Goal: Transaction & Acquisition: Purchase product/service

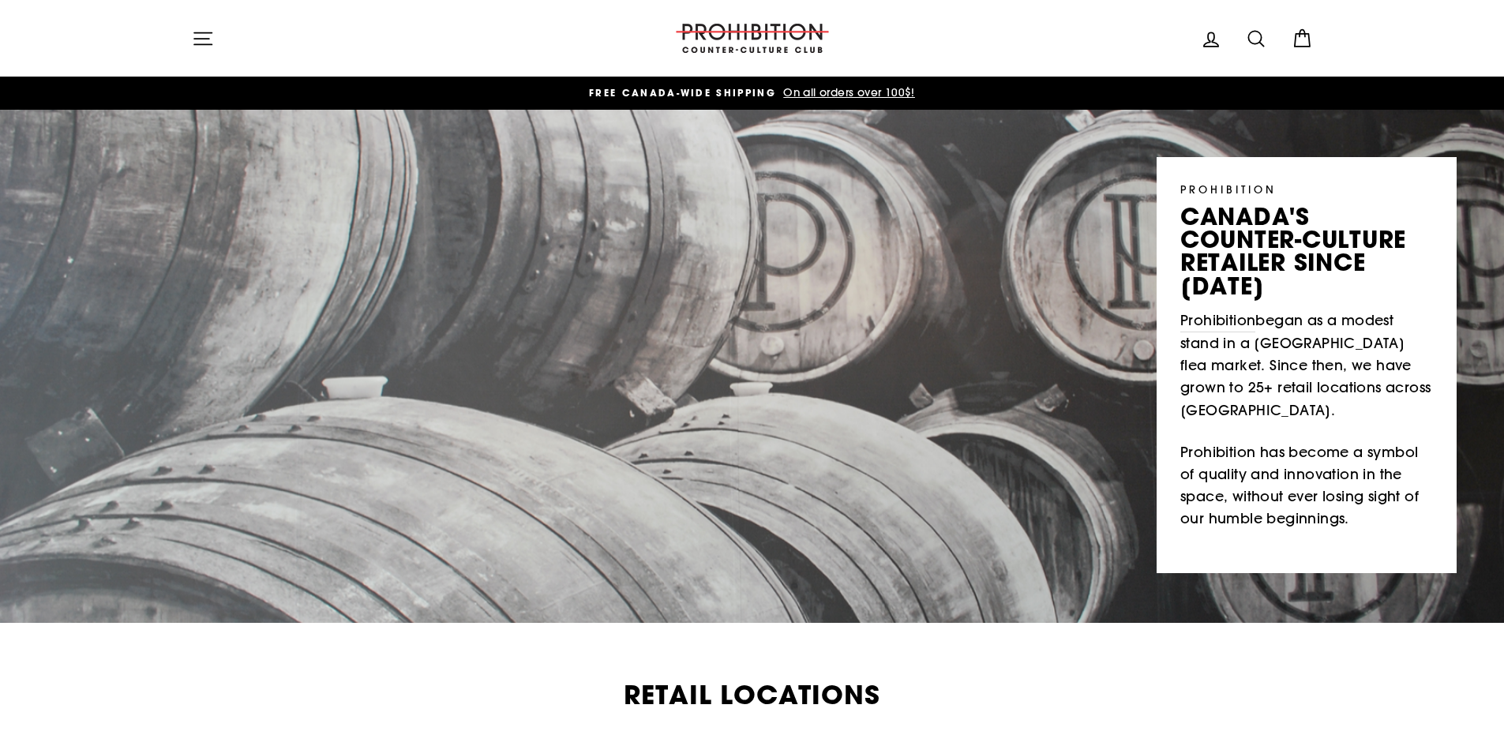
click at [209, 40] on icon "button" at bounding box center [203, 39] width 22 height 22
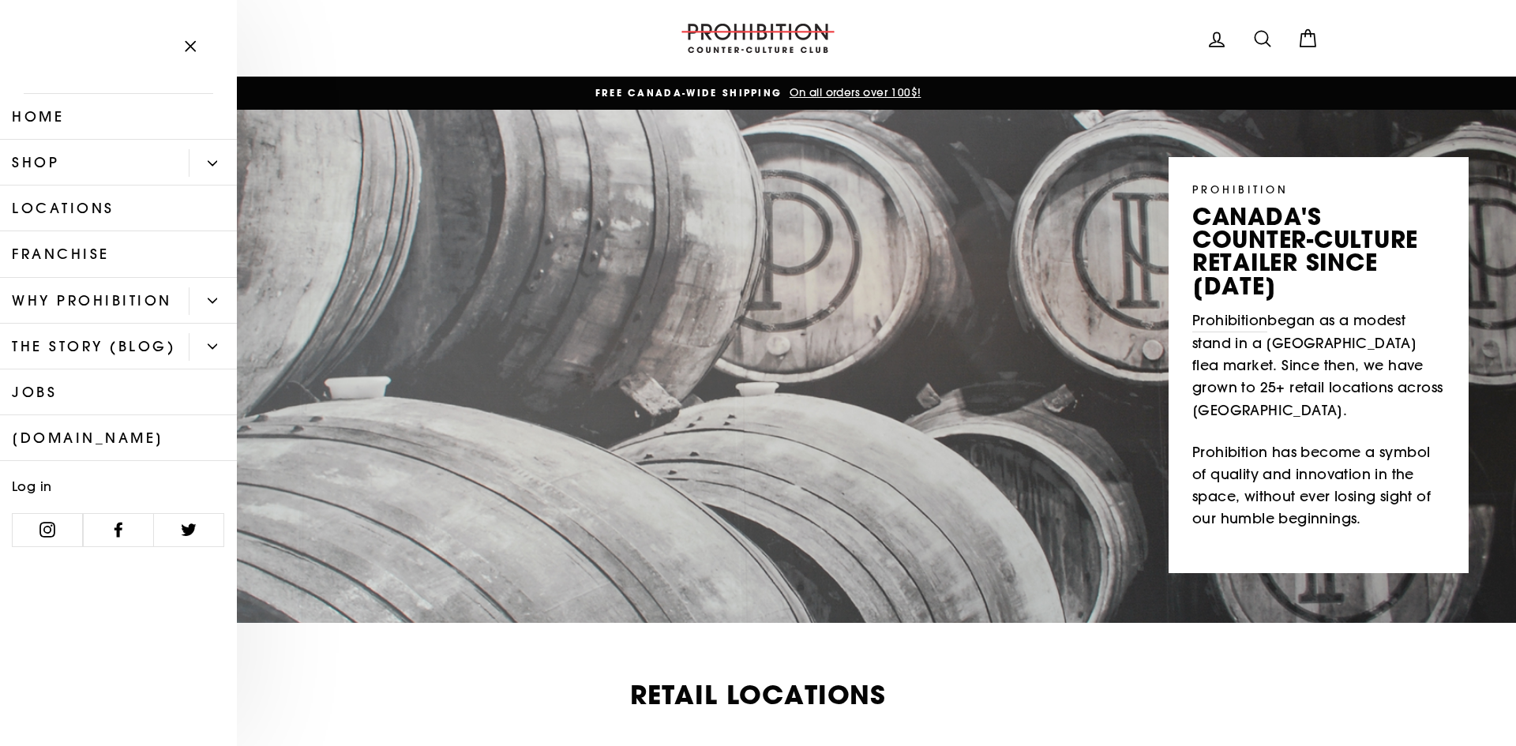
click at [225, 160] on button "Primary" at bounding box center [213, 163] width 48 height 28
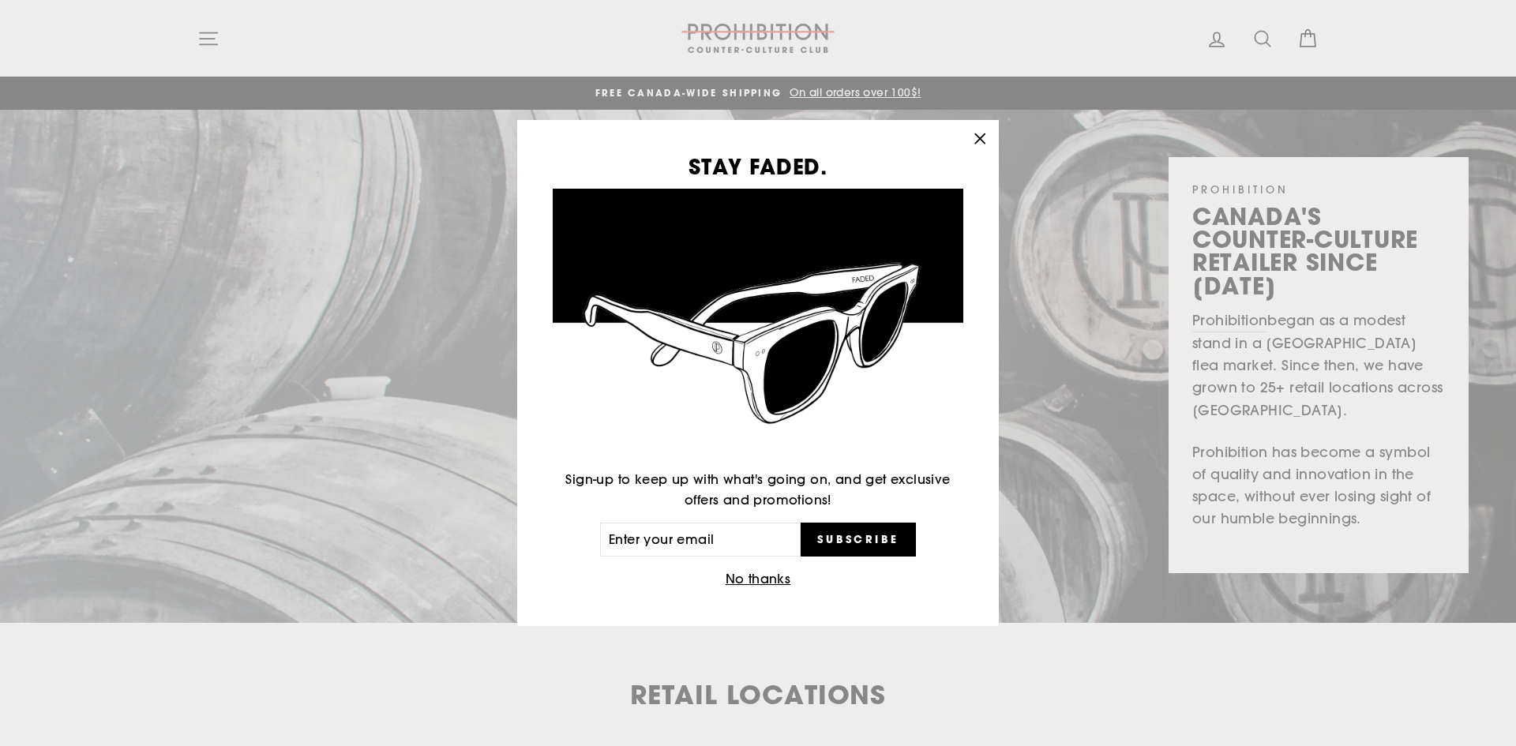
click at [975, 131] on icon "button" at bounding box center [980, 139] width 22 height 22
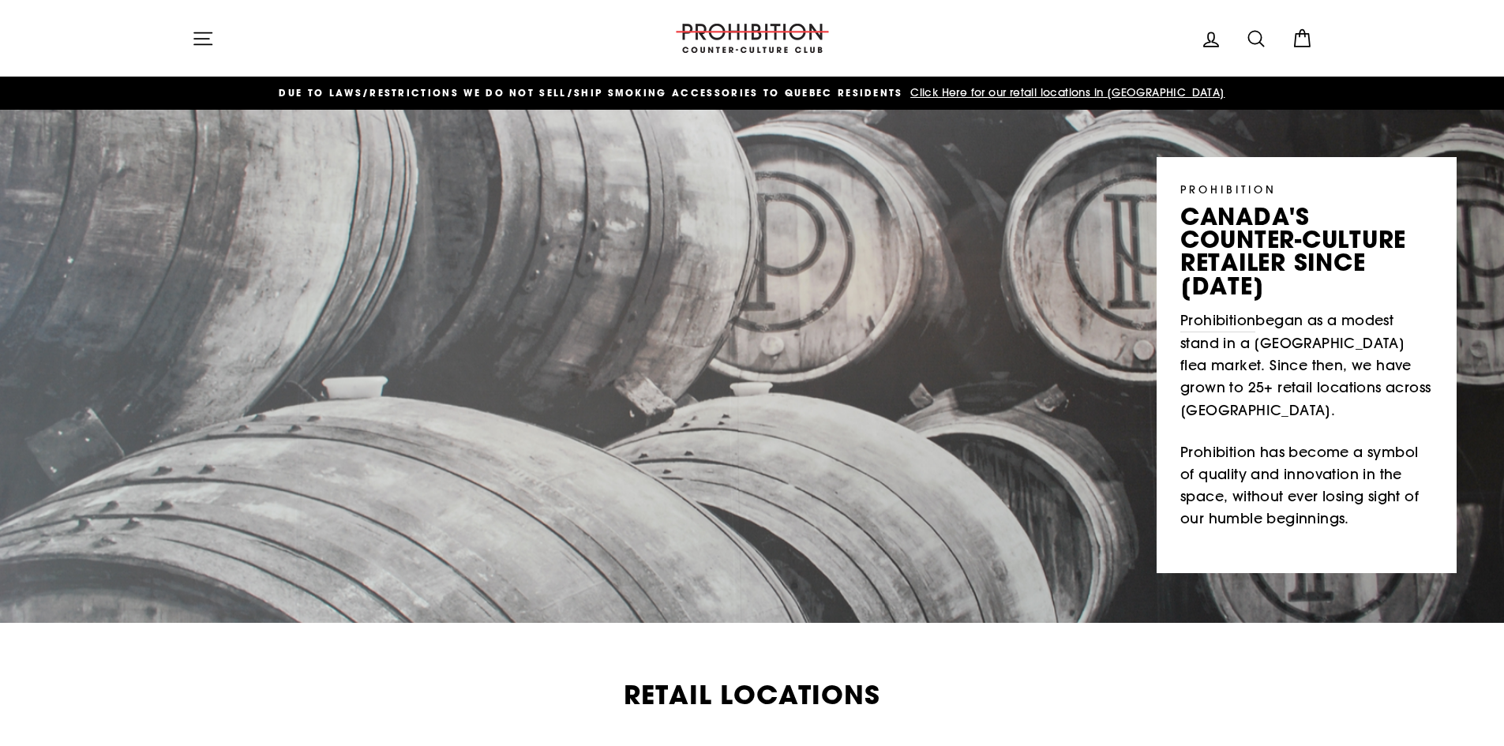
click at [212, 36] on icon "button" at bounding box center [203, 39] width 22 height 22
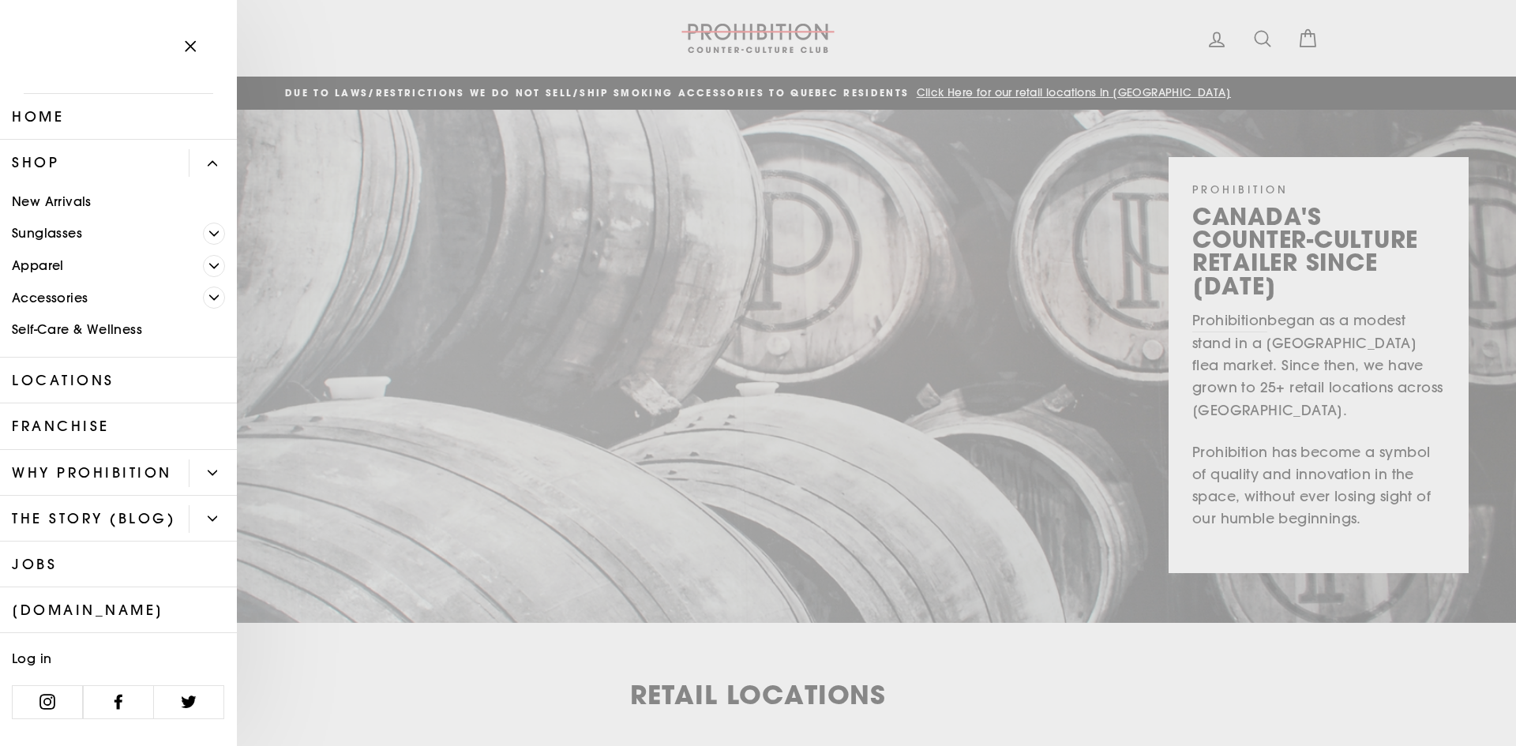
click at [209, 302] on icon "Primary" at bounding box center [213, 297] width 9 height 9
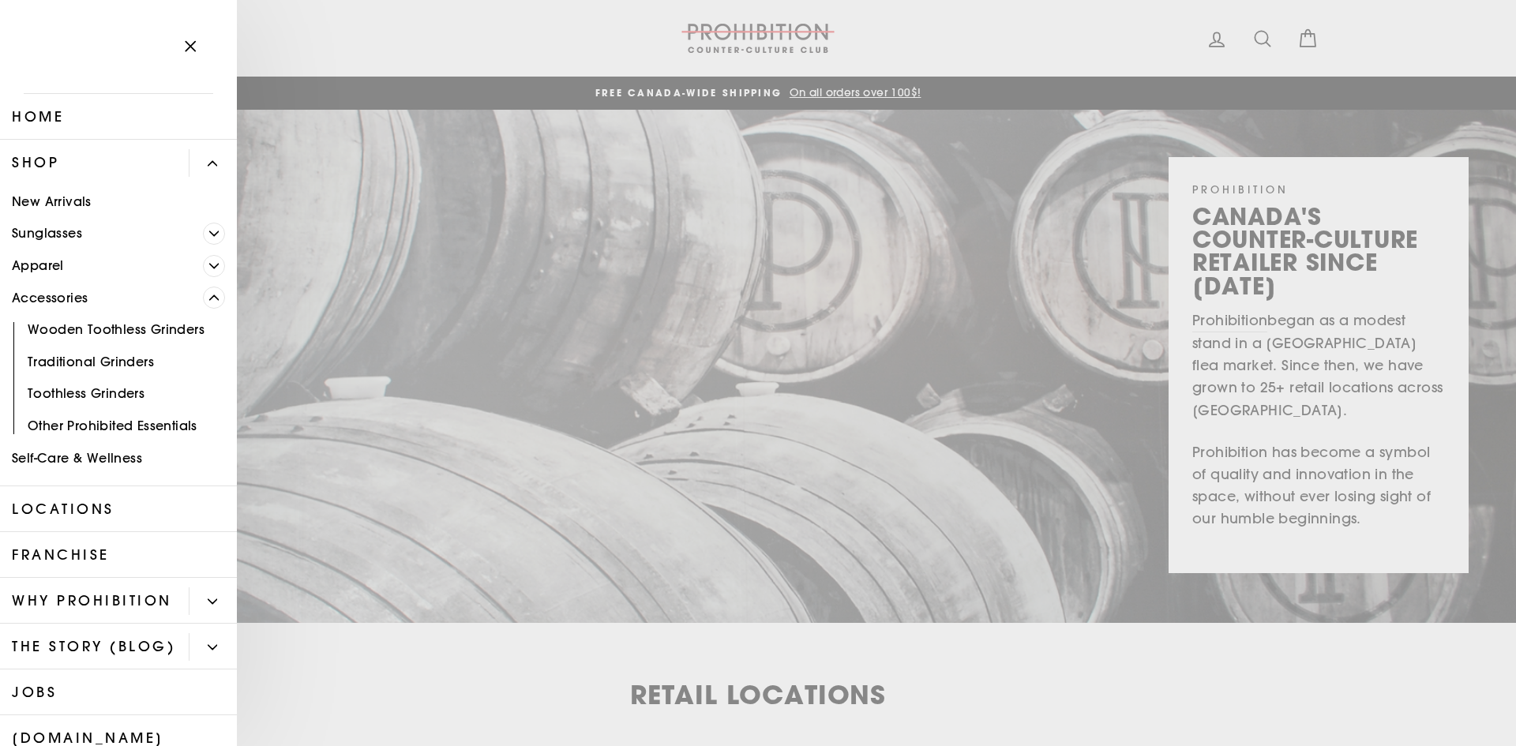
click at [139, 423] on link "Other Prohibited Essentials" at bounding box center [118, 426] width 237 height 32
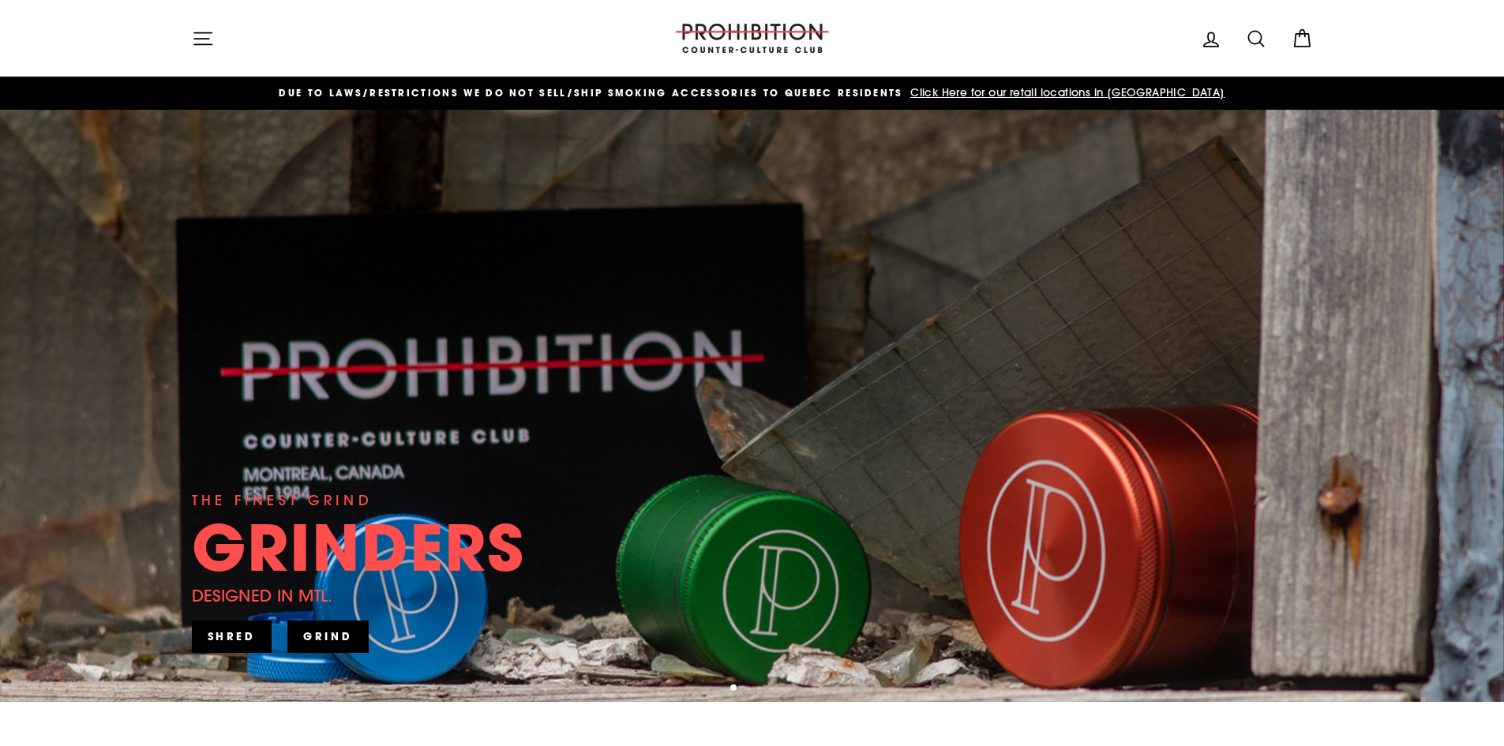
click at [199, 34] on icon "button" at bounding box center [203, 39] width 22 height 22
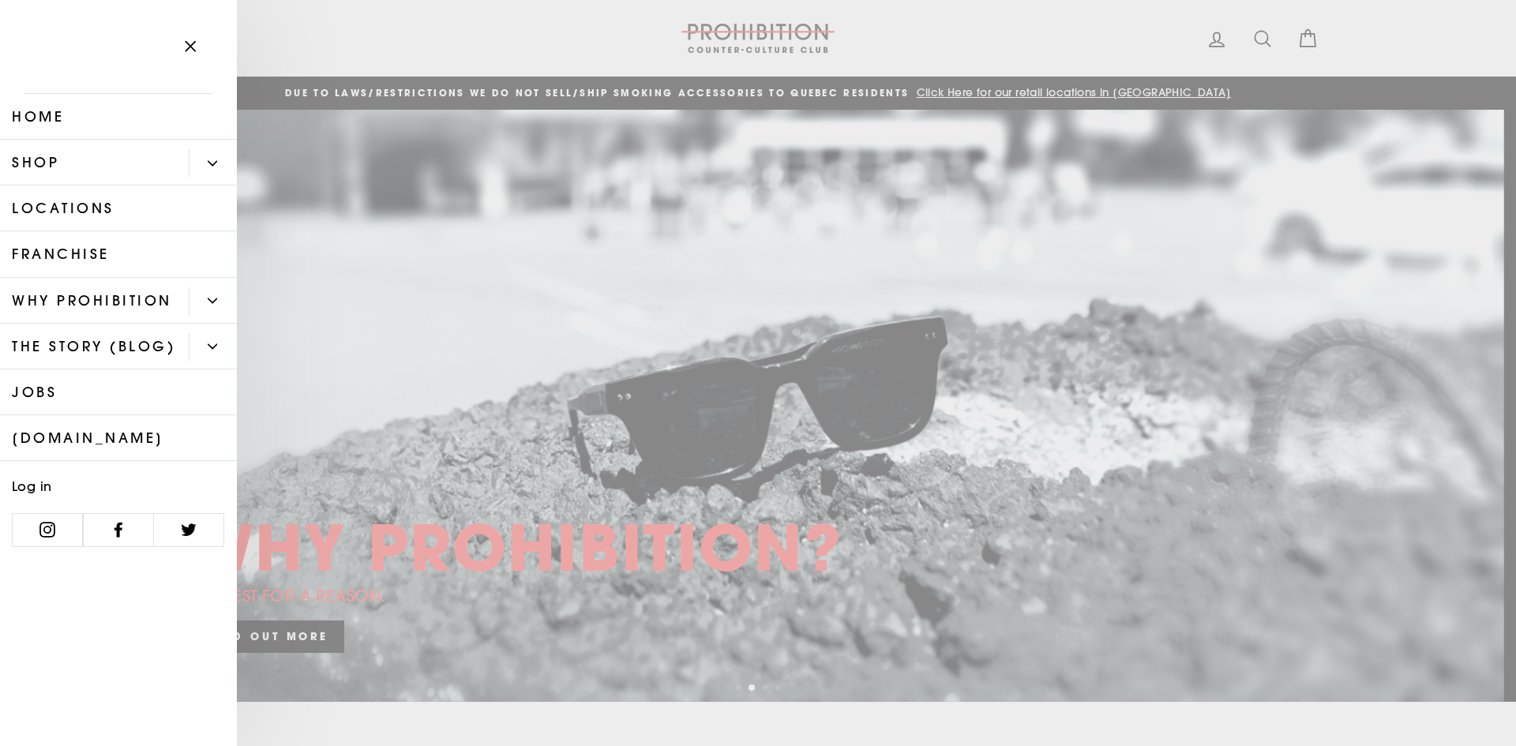
click at [223, 156] on button "Primary" at bounding box center [213, 163] width 48 height 28
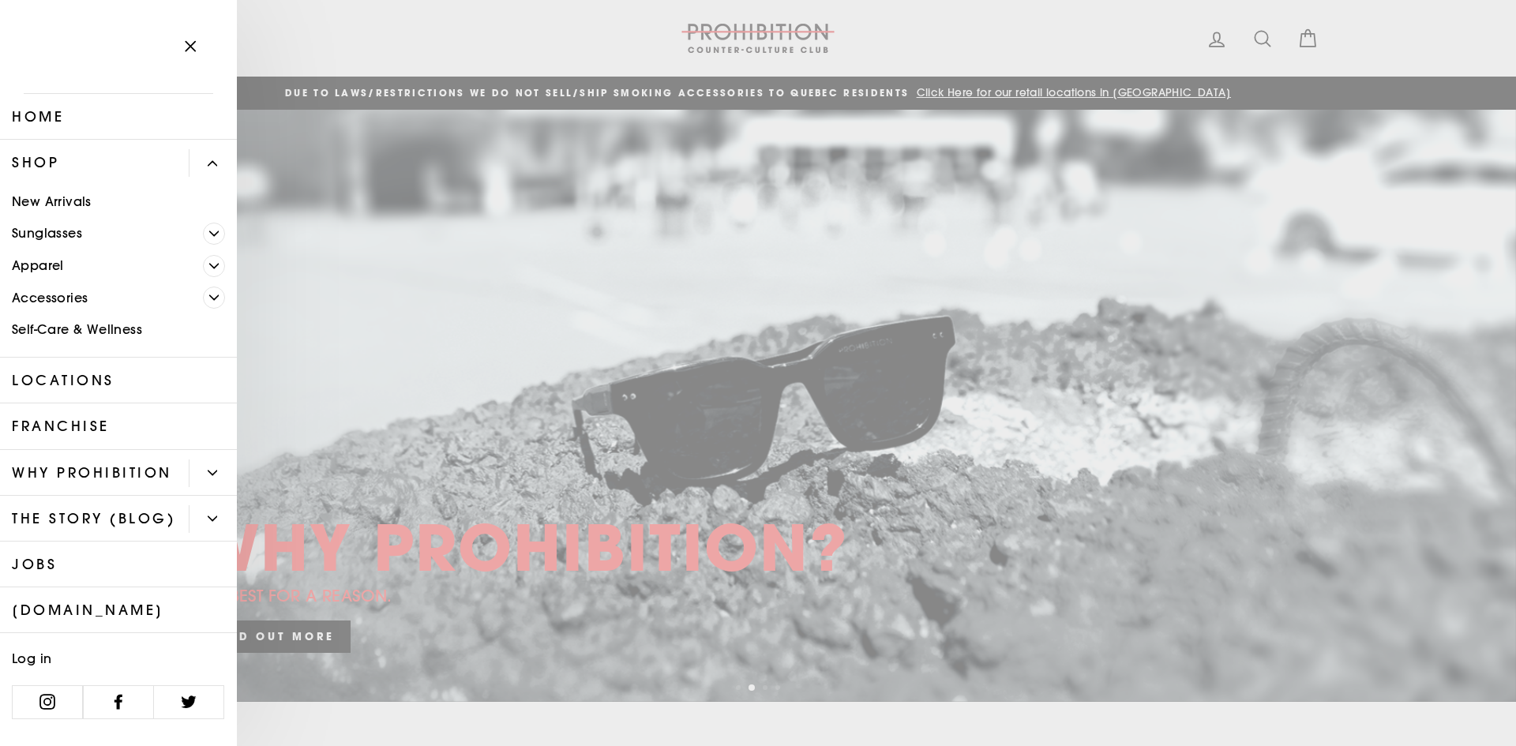
click at [69, 295] on link "Accessories" at bounding box center [101, 298] width 203 height 32
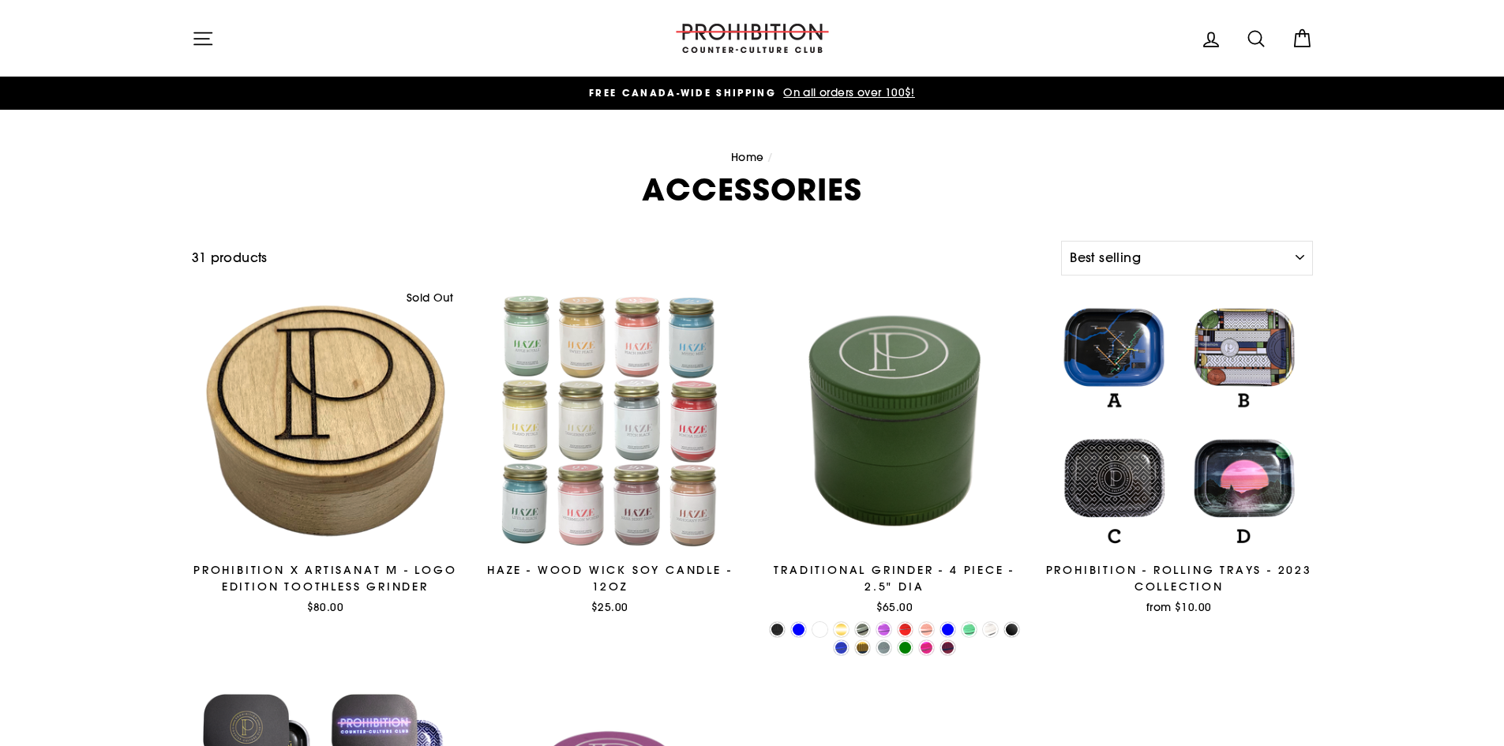
select select "best-selling"
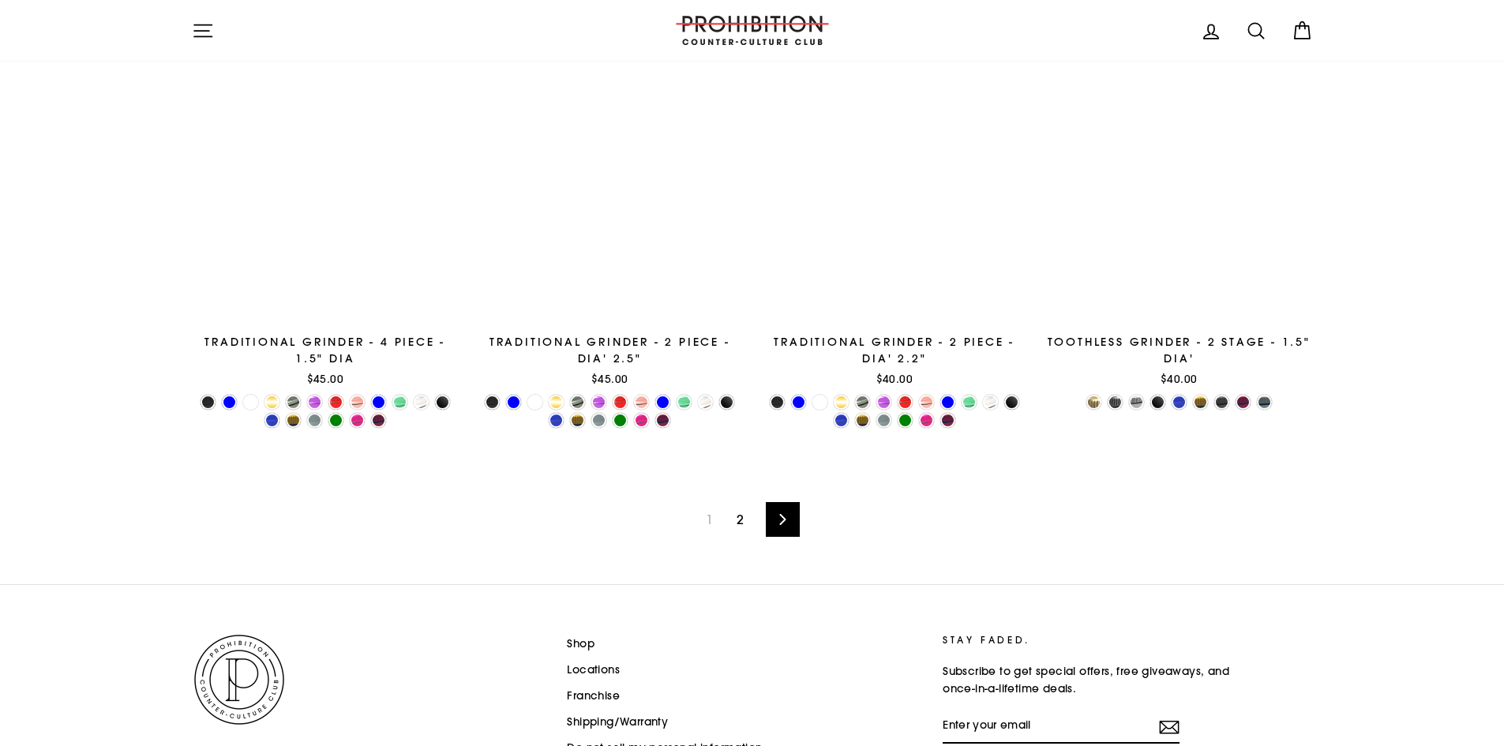
scroll to position [2633, 0]
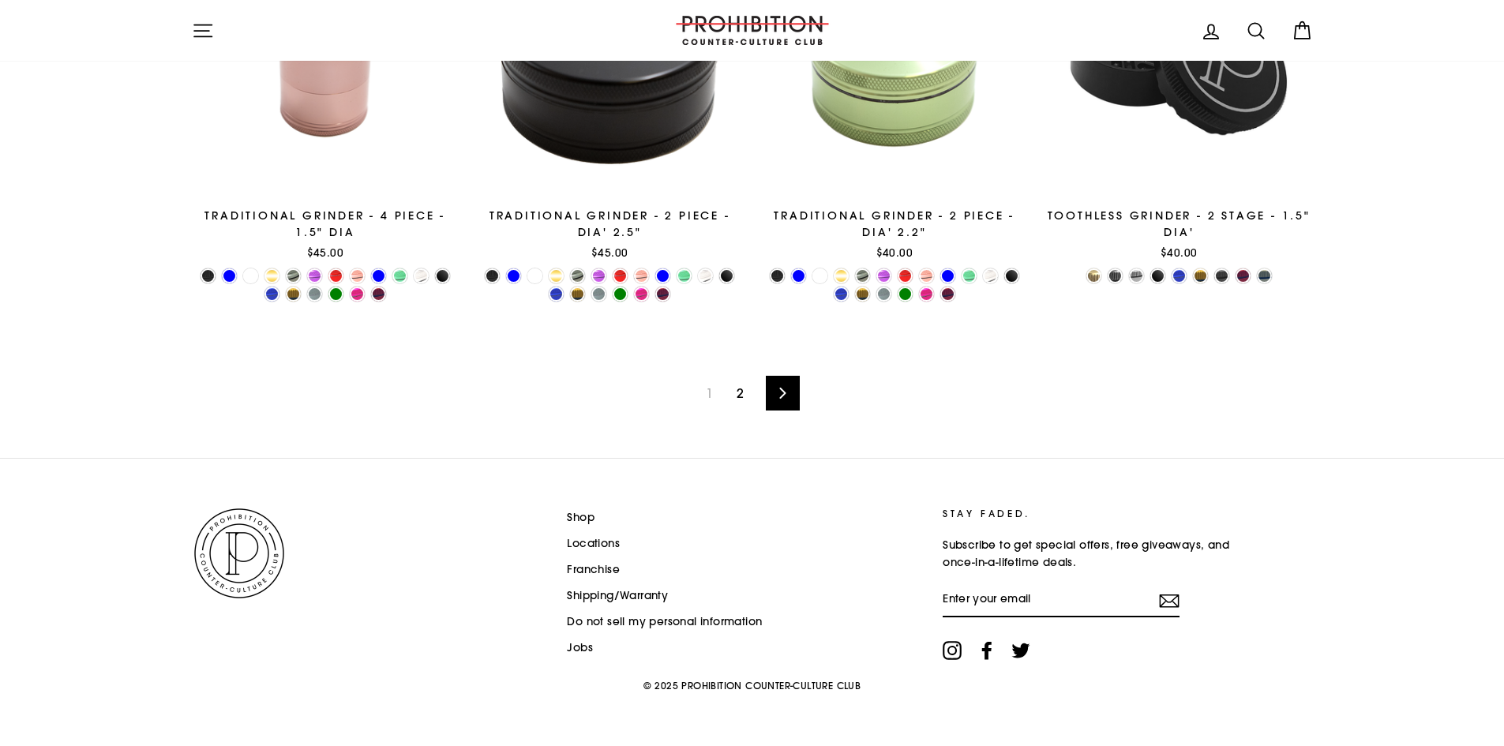
click at [799, 408] on link "Next" at bounding box center [783, 393] width 34 height 35
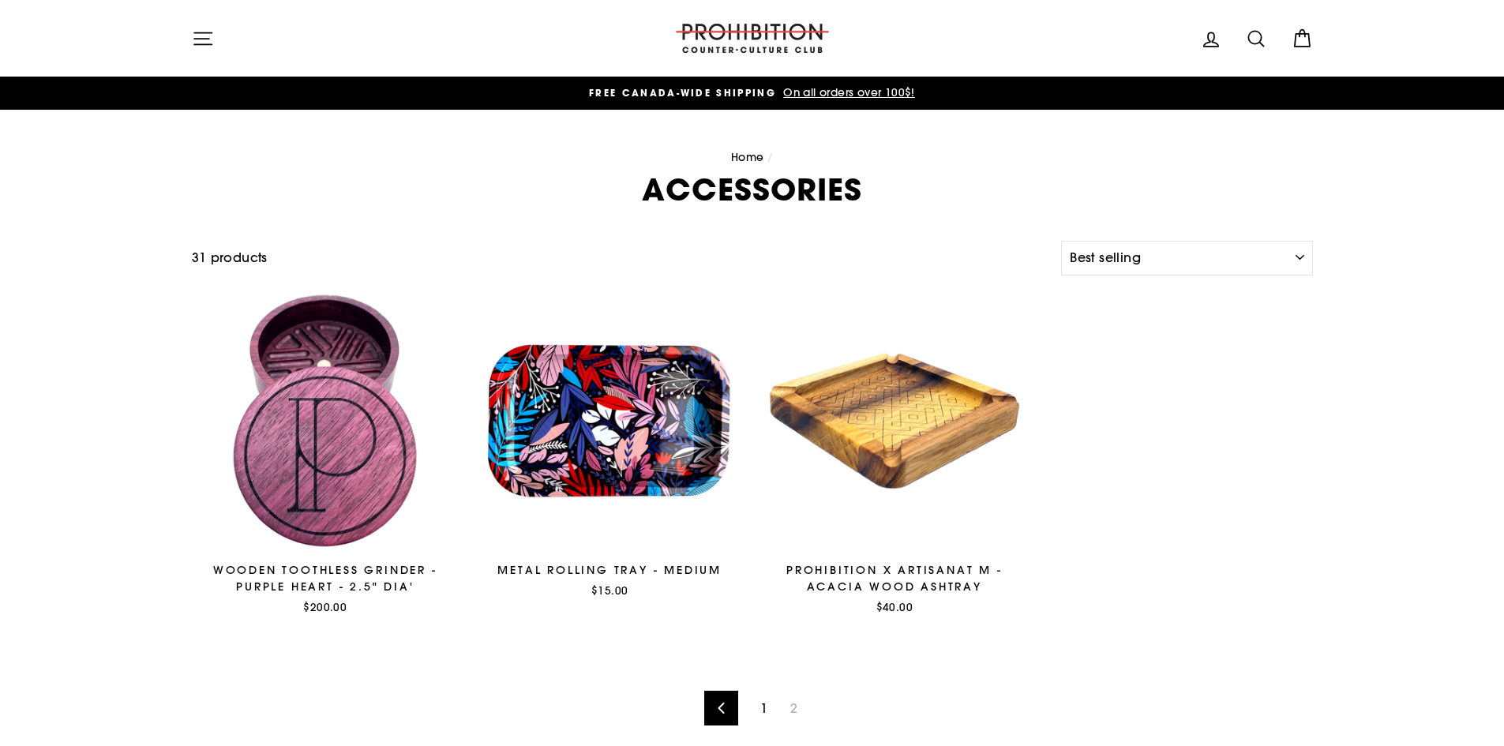
select select "best-selling"
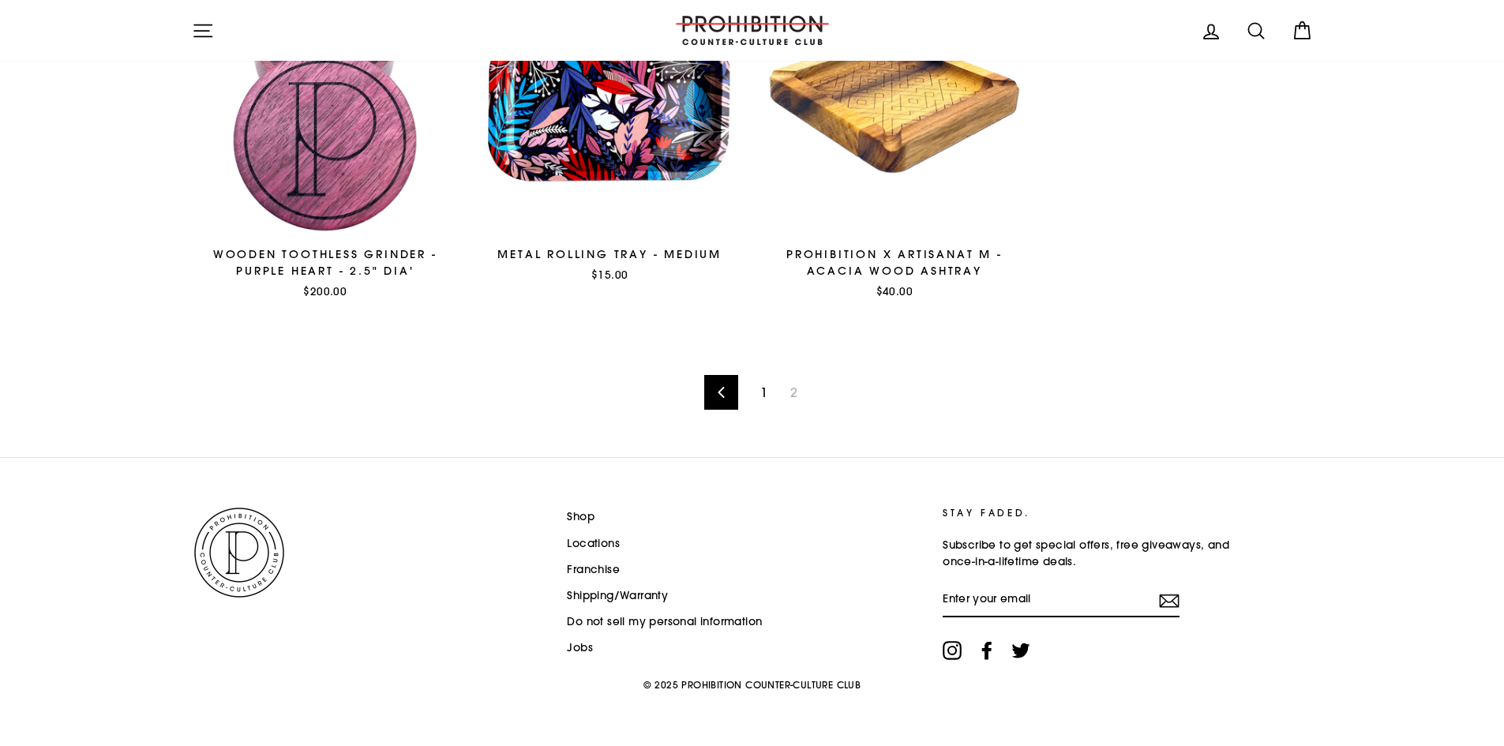
click at [767, 391] on link "1" at bounding box center [764, 392] width 26 height 25
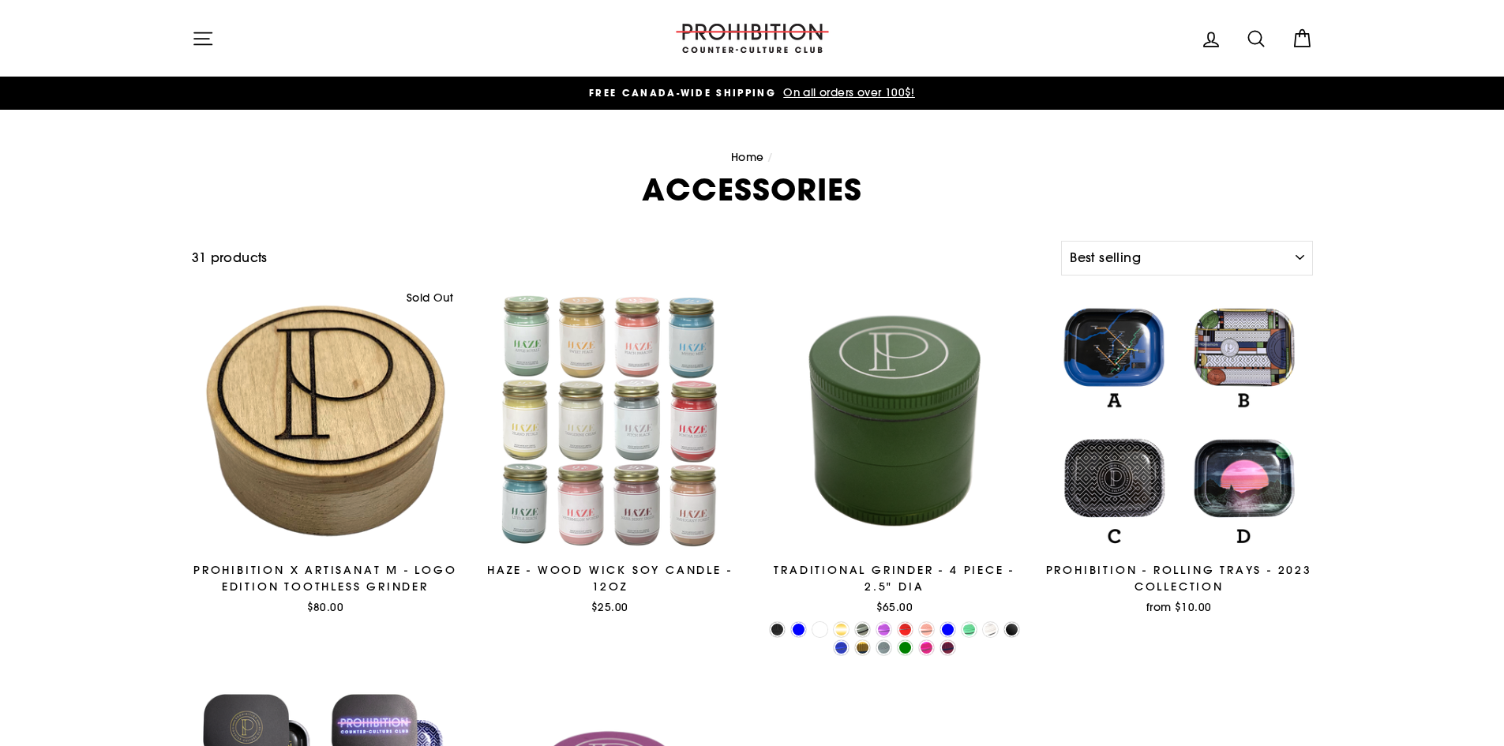
select select "best-selling"
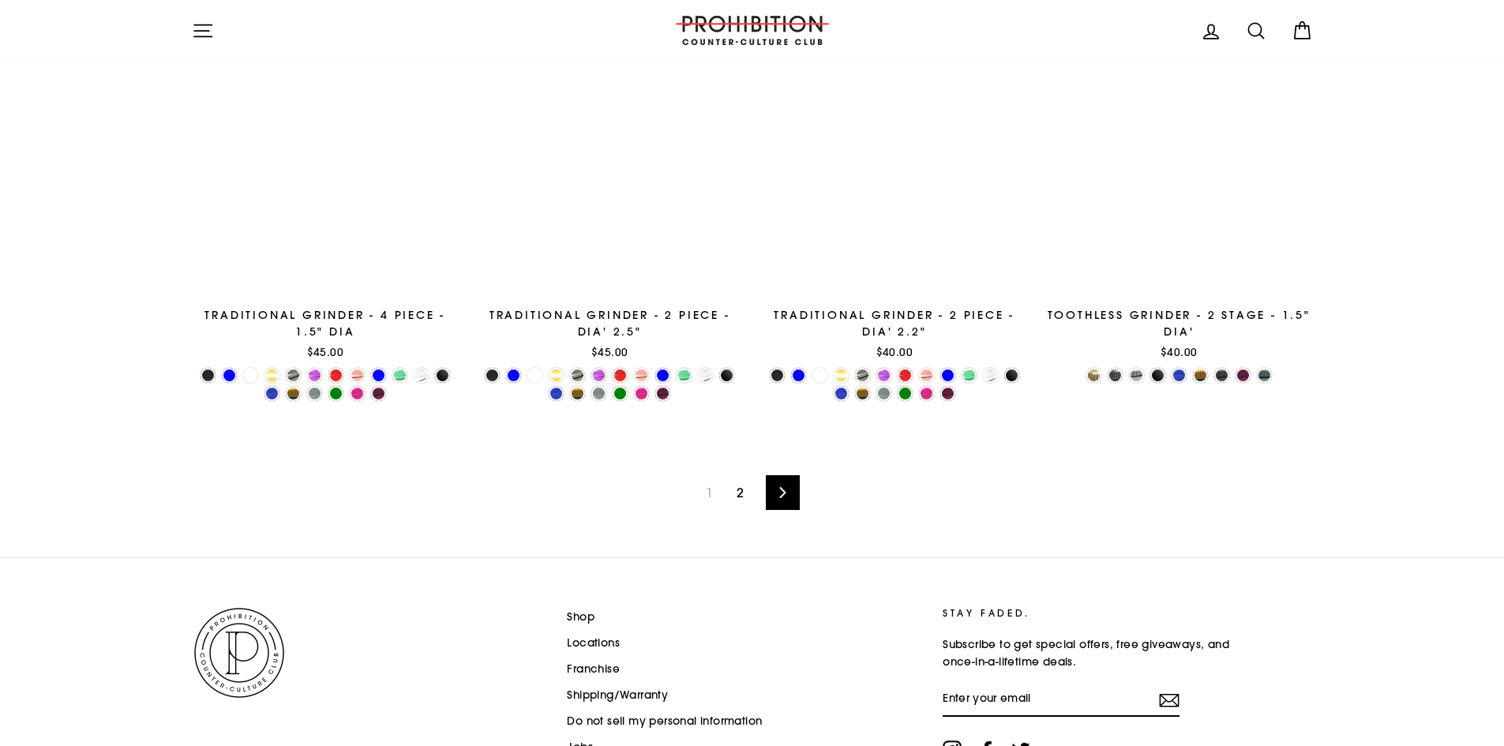
scroll to position [2633, 0]
